Goal: Task Accomplishment & Management: Manage account settings

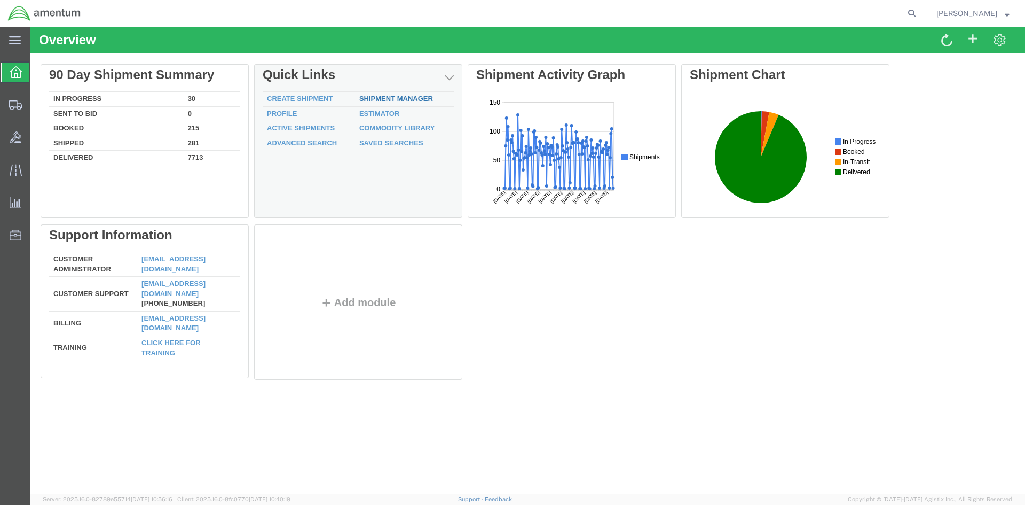
click at [373, 97] on link "Shipment Manager" at bounding box center [396, 99] width 74 height 8
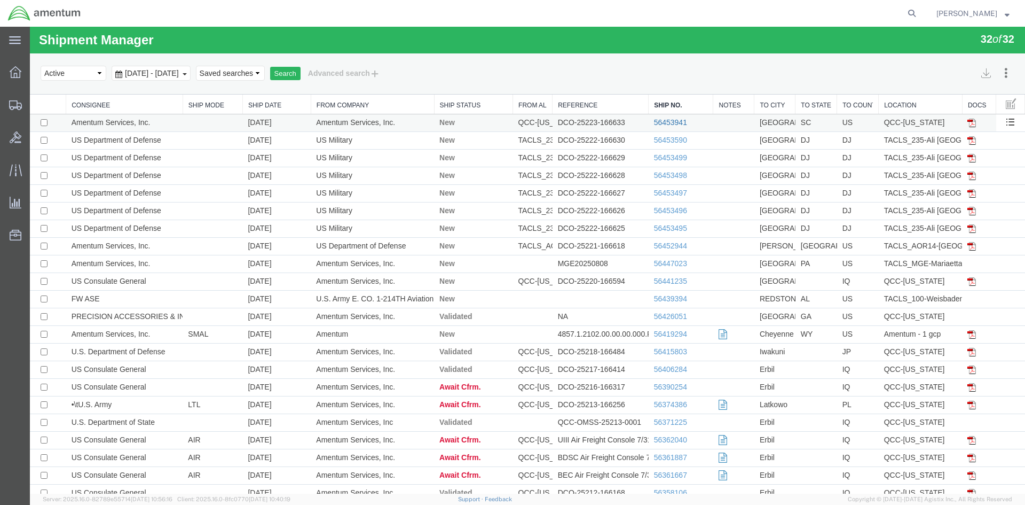
click at [662, 123] on link "56453941" at bounding box center [670, 122] width 33 height 9
click at [30, 27] on div at bounding box center [30, 27] width 0 height 0
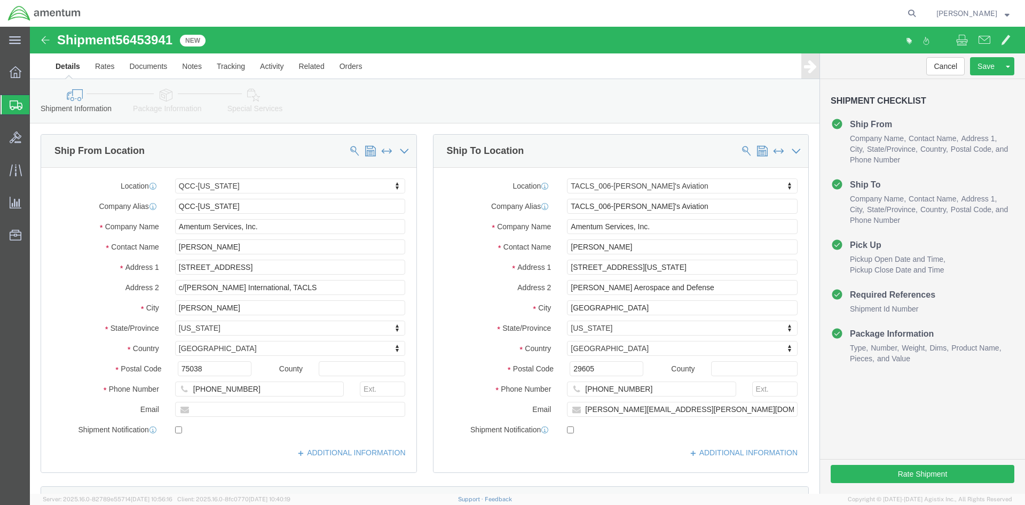
select select "42668"
select select "42676"
click button "Rate Shipment"
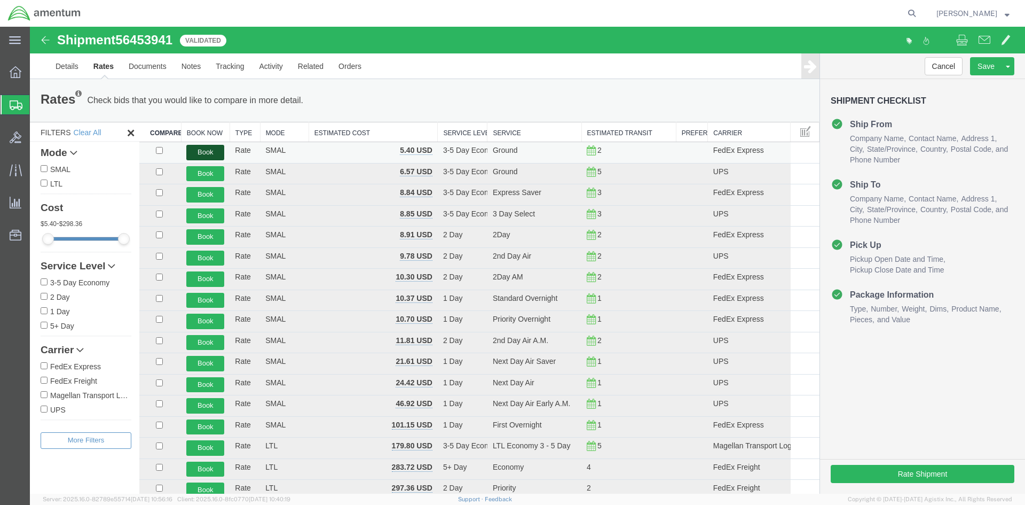
click at [201, 148] on button "Book" at bounding box center [205, 152] width 38 height 15
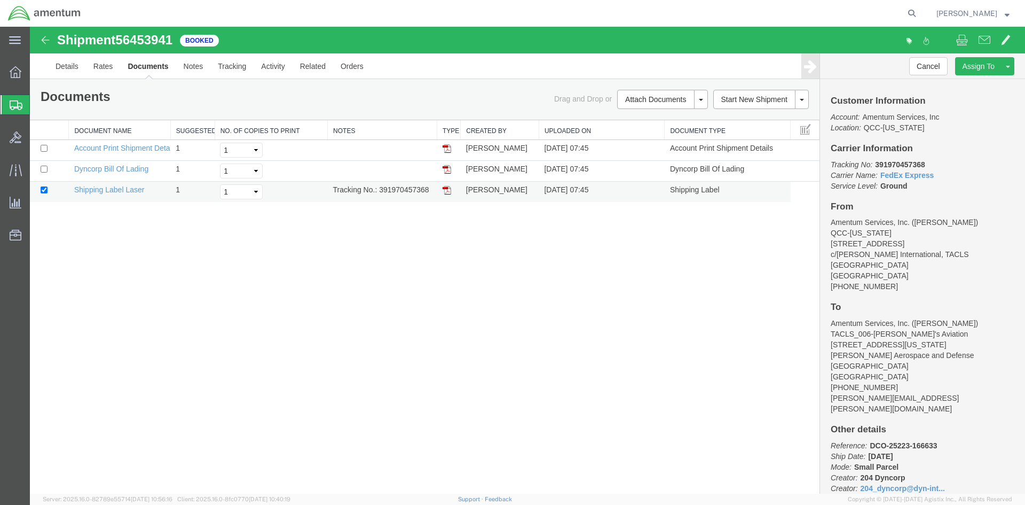
click at [451, 187] on img at bounding box center [447, 190] width 9 height 9
click at [13, 75] on icon at bounding box center [16, 72] width 12 height 12
